Goal: Transaction & Acquisition: Purchase product/service

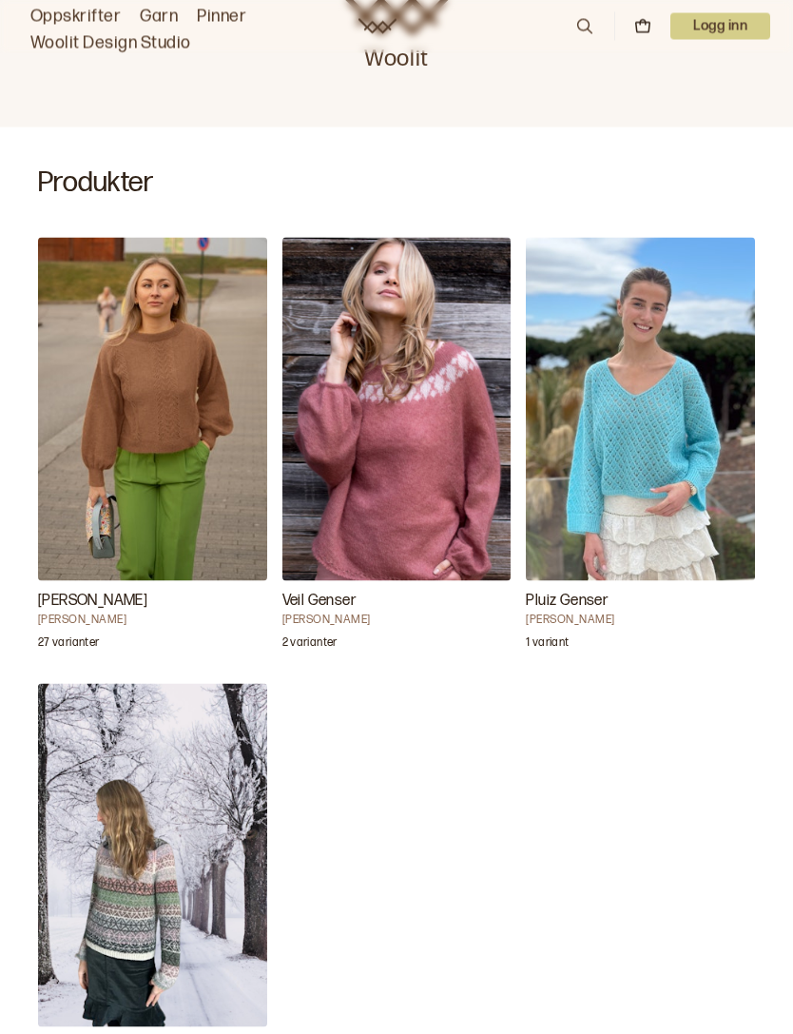
scroll to position [450, 0]
click at [177, 456] on img "Annine genser" at bounding box center [152, 408] width 229 height 343
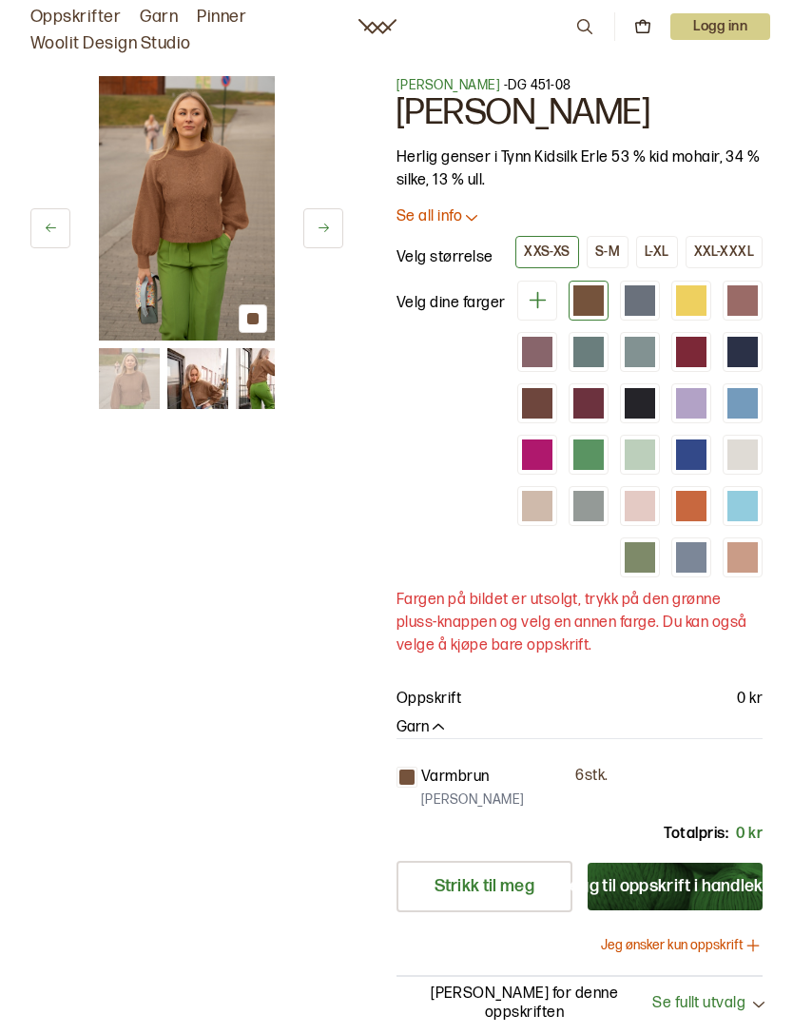
click at [262, 319] on div at bounding box center [253, 318] width 29 height 29
click at [221, 242] on img at bounding box center [187, 208] width 176 height 264
click at [209, 369] on img at bounding box center [197, 378] width 61 height 61
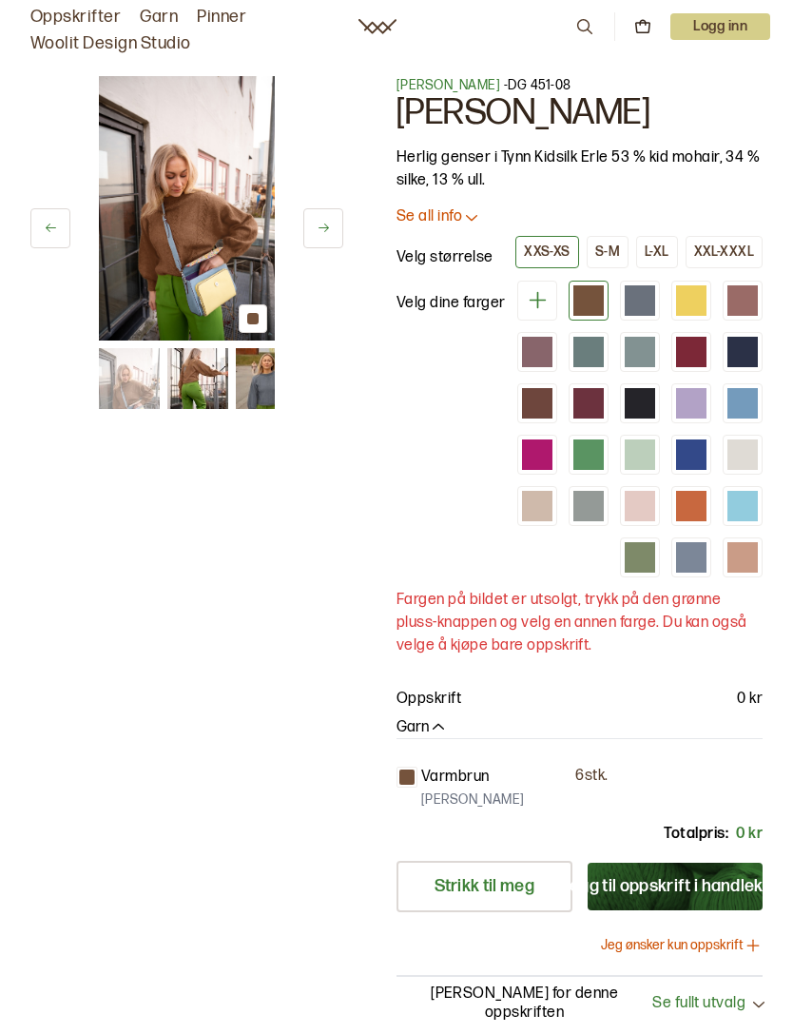
click at [264, 325] on div at bounding box center [253, 318] width 29 height 29
click at [197, 180] on img at bounding box center [187, 208] width 176 height 264
click at [222, 263] on img at bounding box center [187, 208] width 176 height 264
click at [195, 376] on img at bounding box center [197, 378] width 61 height 61
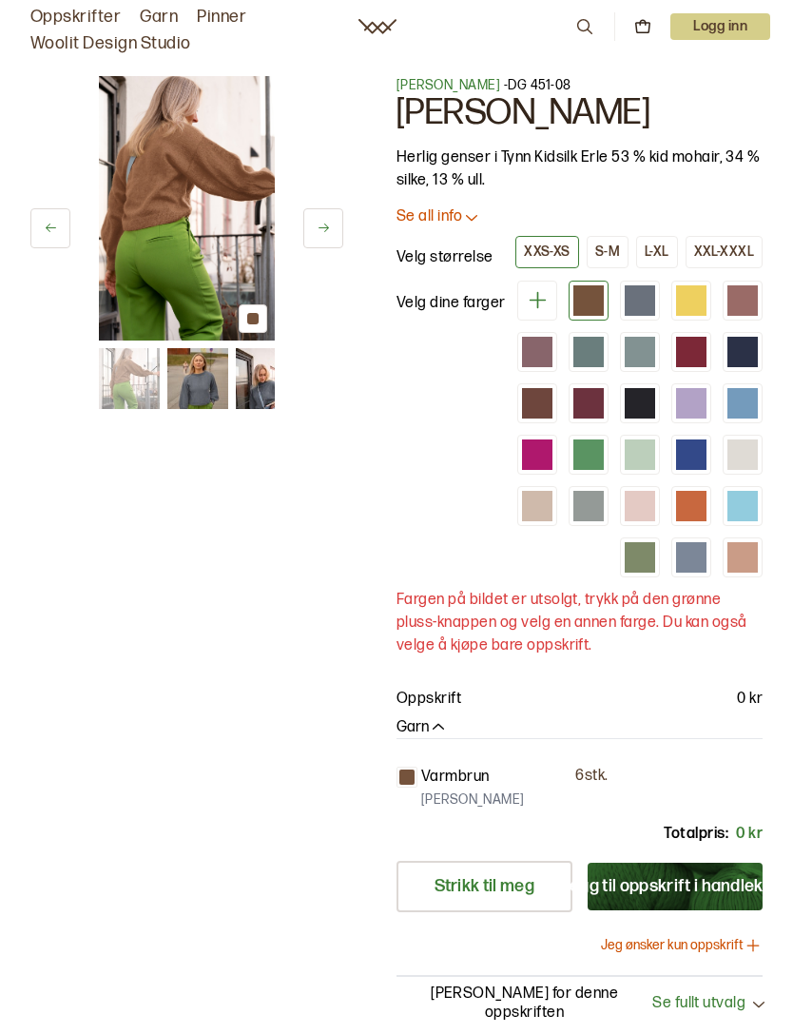
click at [255, 374] on img at bounding box center [266, 378] width 61 height 61
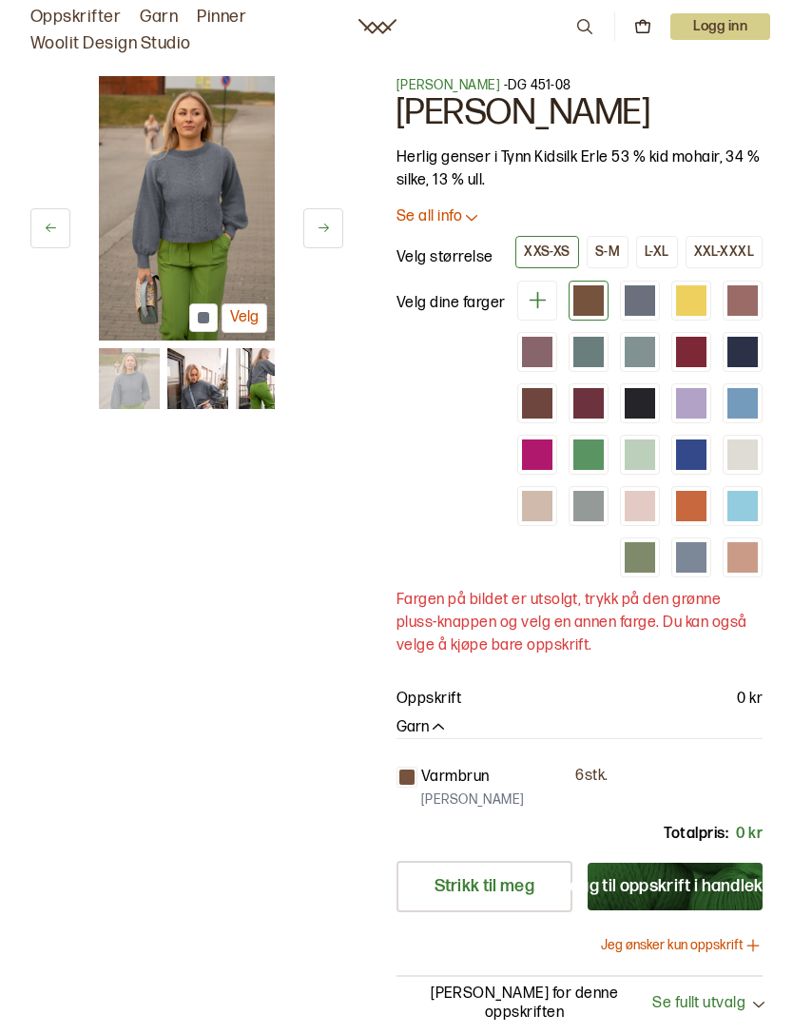
click at [255, 312] on button "Velg" at bounding box center [245, 317] width 46 height 29
click at [686, 303] on div at bounding box center [691, 300] width 30 height 30
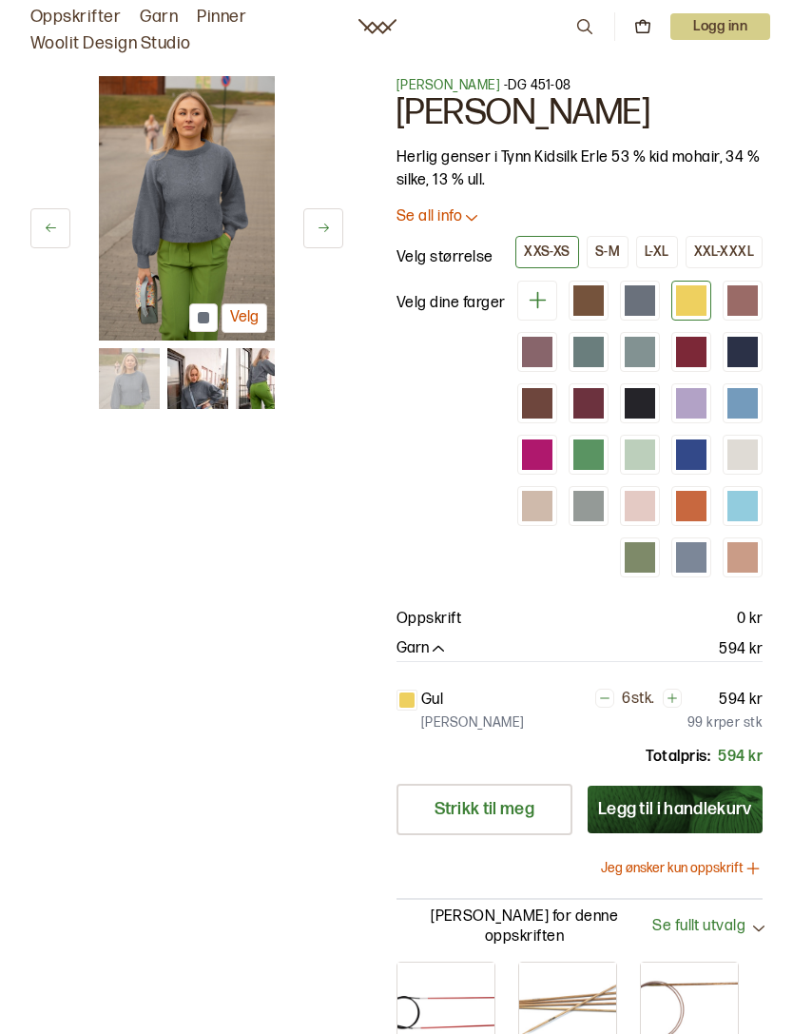
click at [226, 266] on img at bounding box center [187, 208] width 176 height 264
click at [170, 255] on img at bounding box center [187, 208] width 176 height 264
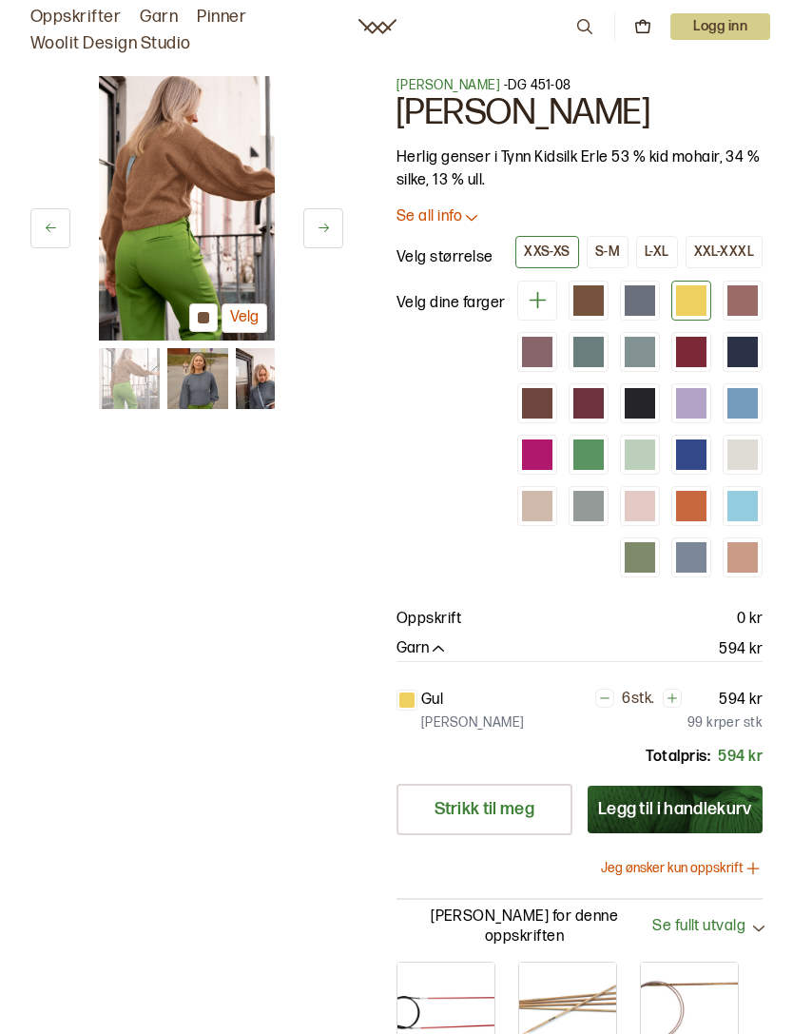
click at [202, 324] on div at bounding box center [203, 317] width 29 height 29
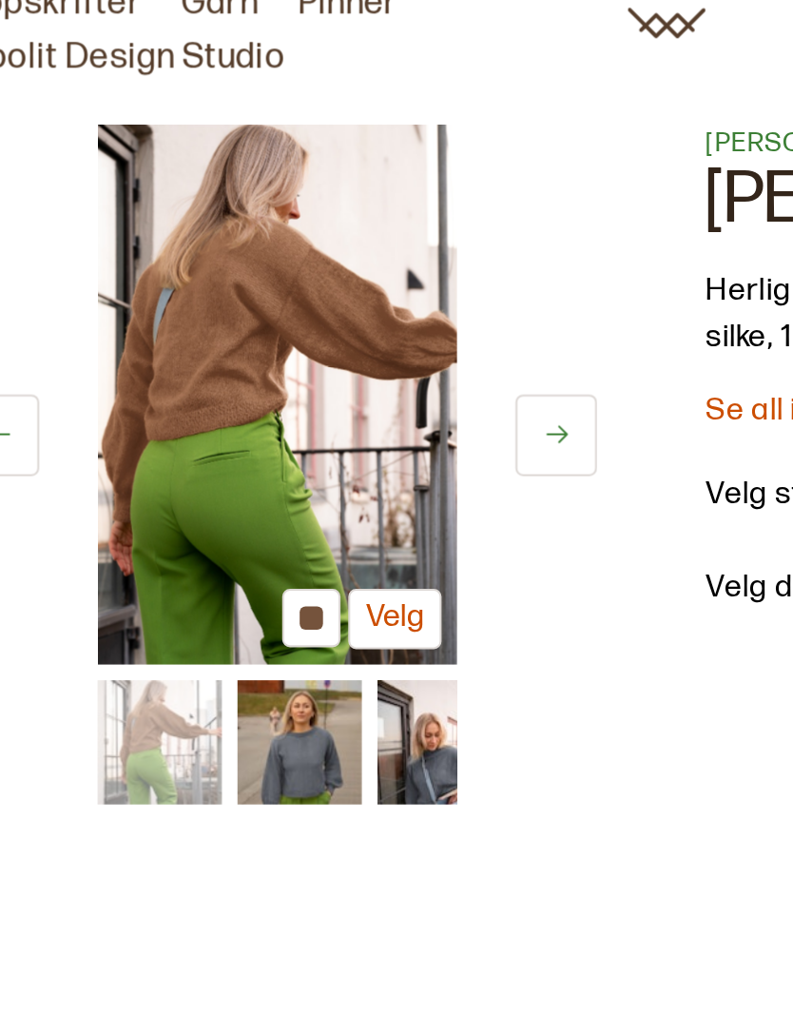
click at [319, 223] on icon at bounding box center [324, 227] width 10 height 9
